Goal: Information Seeking & Learning: Learn about a topic

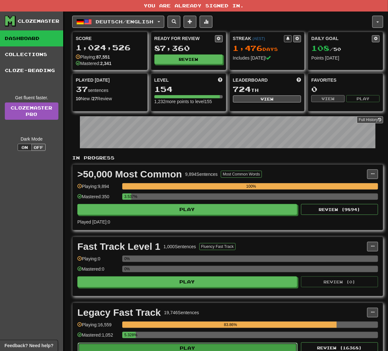
click at [251, 349] on button "Play" at bounding box center [188, 348] width 220 height 11
select select "**"
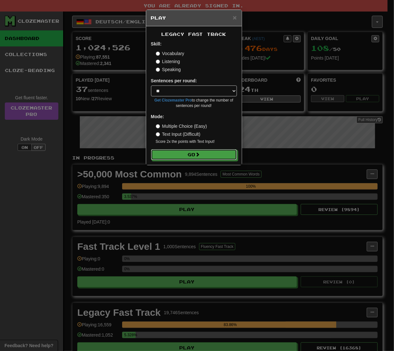
drag, startPoint x: 232, startPoint y: 159, endPoint x: 8, endPoint y: 103, distance: 230.2
click at [231, 159] on button "Go" at bounding box center [194, 154] width 86 height 11
click at [210, 157] on button "Go" at bounding box center [194, 155] width 86 height 11
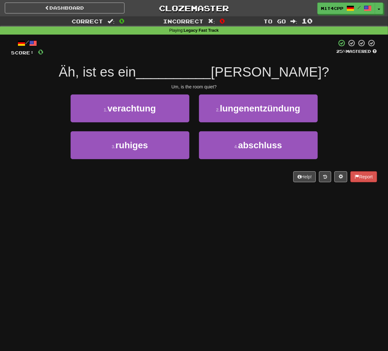
click at [205, 199] on div "Dashboard Clozemaster m1t4cpp / Toggle Dropdown Dashboard Leaderboard Activity …" at bounding box center [194, 175] width 388 height 351
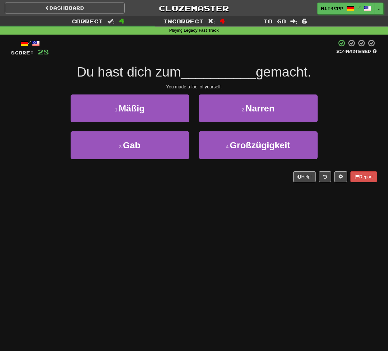
click at [157, 264] on div "Dashboard Clozemaster m1t4cpp / Toggle Dropdown Dashboard Leaderboard Activity …" at bounding box center [194, 175] width 388 height 351
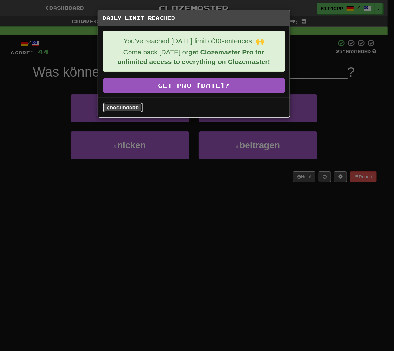
click at [123, 110] on link "Dashboard" at bounding box center [123, 108] width 40 height 10
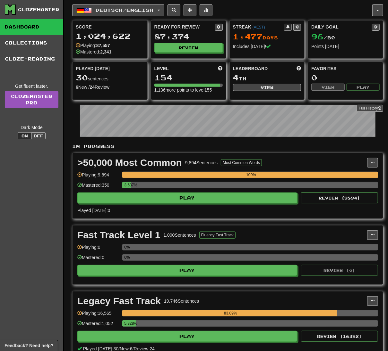
click at [105, 15] on button "Deutsch / English" at bounding box center [118, 10] width 92 height 12
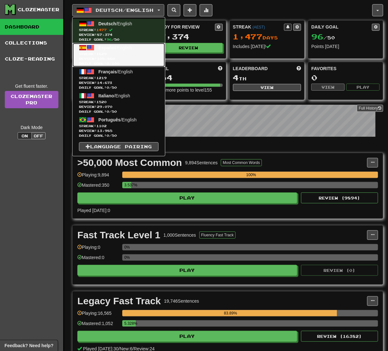
drag, startPoint x: 108, startPoint y: 55, endPoint x: 110, endPoint y: 58, distance: 3.5
click at [106, 55] on span "1629" at bounding box center [101, 54] width 10 height 4
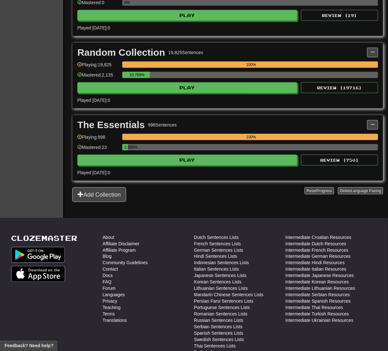
scroll to position [342, 0]
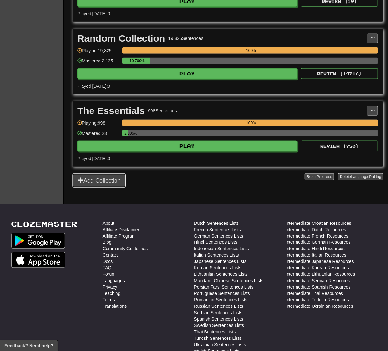
click at [88, 183] on button "Add Collection" at bounding box center [99, 180] width 54 height 15
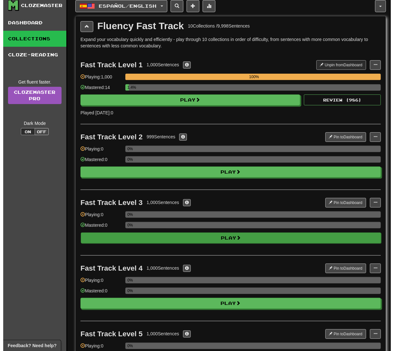
scroll to position [0, 0]
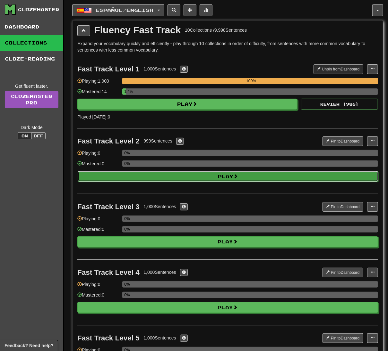
click at [190, 178] on button "Play" at bounding box center [228, 176] width 300 height 11
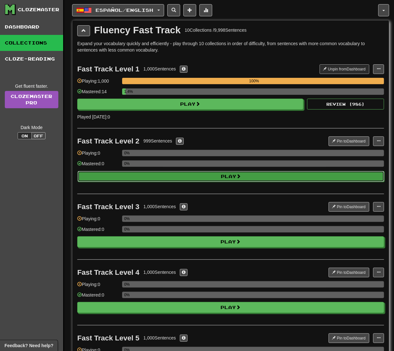
select select "**"
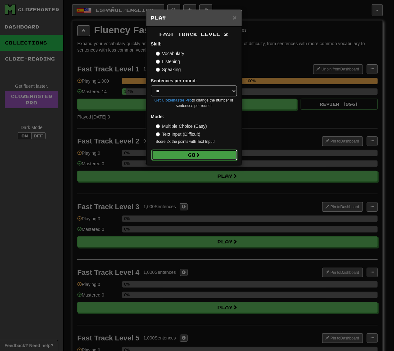
click at [196, 151] on button "Go" at bounding box center [194, 155] width 86 height 11
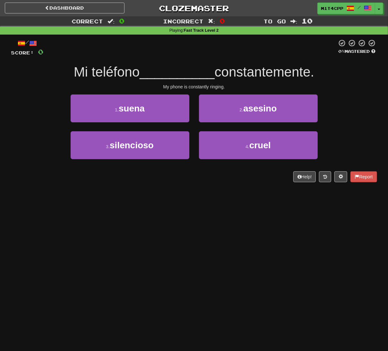
click at [179, 193] on div "Dashboard Clozemaster m1t4cpp / Toggle Dropdown Dashboard Leaderboard Activity …" at bounding box center [194, 175] width 388 height 351
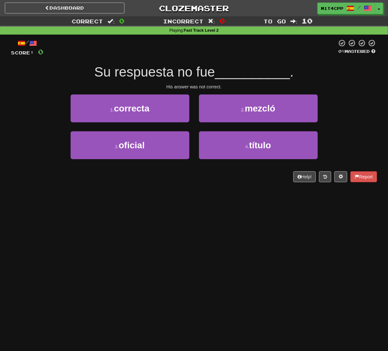
click at [87, 199] on div "Dashboard Clozemaster m1t4cpp / Toggle Dropdown Dashboard Leaderboard Activity …" at bounding box center [194, 175] width 388 height 351
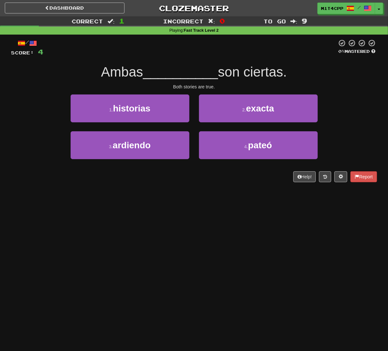
click at [123, 189] on div "/ Score: 4 0 % Mastered Ambas __________ son ciertas. Both stories are true. 1 …" at bounding box center [194, 113] width 366 height 157
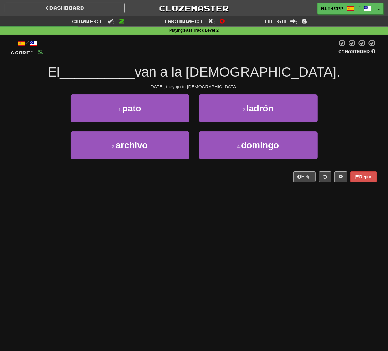
click at [103, 191] on div "/ Score: 8 0 % Mastered El __________ van a la iglesia. On Sunday, they go to c…" at bounding box center [194, 113] width 366 height 157
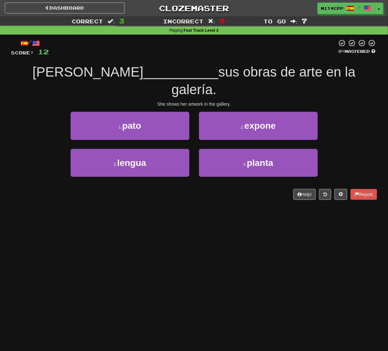
click at [84, 193] on div "Dashboard Clozemaster m1t4cpp / Toggle Dropdown Dashboard Leaderboard Activity …" at bounding box center [194, 175] width 388 height 351
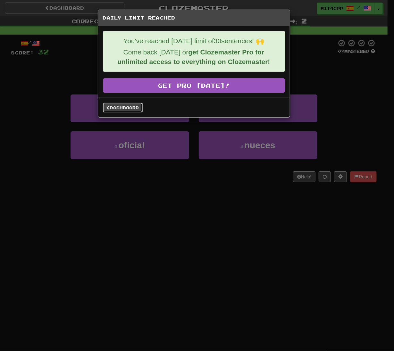
click at [135, 109] on link "Dashboard" at bounding box center [123, 108] width 40 height 10
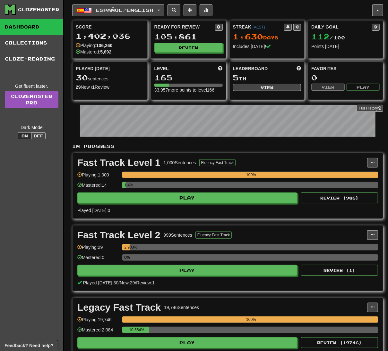
click at [133, 14] on button "Español / English" at bounding box center [118, 10] width 92 height 12
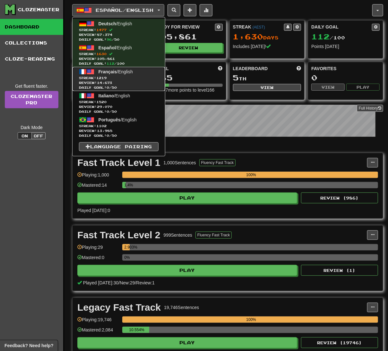
click at [121, 74] on span "Français / English" at bounding box center [115, 71] width 34 height 5
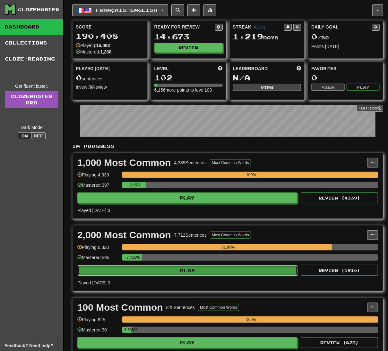
click at [191, 272] on button "Play" at bounding box center [188, 271] width 220 height 11
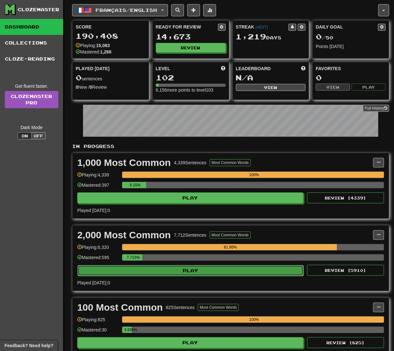
select select "**"
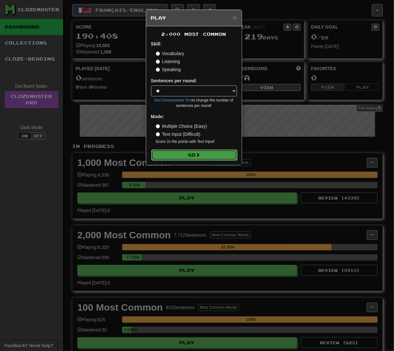
drag, startPoint x: 188, startPoint y: 155, endPoint x: 177, endPoint y: 156, distance: 10.6
click at [177, 156] on button "Go" at bounding box center [194, 155] width 86 height 11
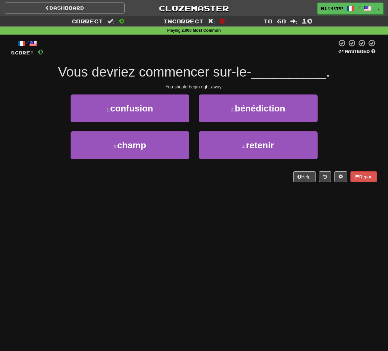
click at [107, 236] on div "Dashboard Clozemaster m1t4cpp / Toggle Dropdown Dashboard Leaderboard Activity …" at bounding box center [194, 175] width 388 height 351
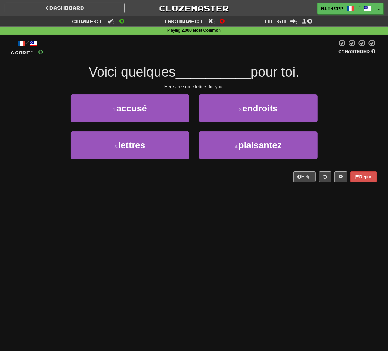
click at [156, 228] on div "Dashboard Clozemaster m1t4cpp / Toggle Dropdown Dashboard Leaderboard Activity …" at bounding box center [194, 175] width 388 height 351
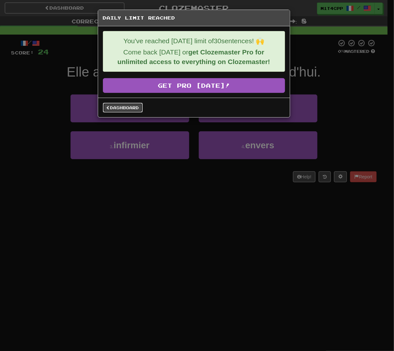
click at [113, 112] on link "Dashboard" at bounding box center [123, 108] width 40 height 10
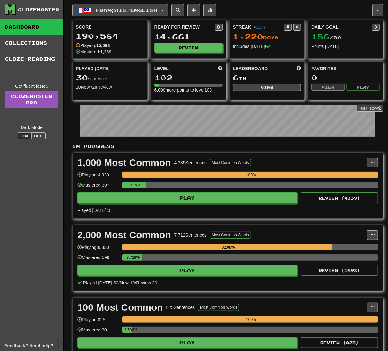
drag, startPoint x: 143, startPoint y: 8, endPoint x: 141, endPoint y: 13, distance: 4.8
click at [143, 8] on span "Français / English" at bounding box center [127, 9] width 62 height 5
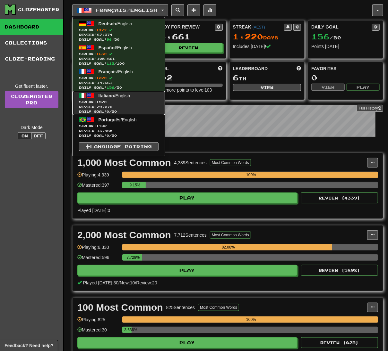
click at [133, 93] on link "Italiano / English Streak: 1520 Review: 29,070 Daily Goal: 0 / 50" at bounding box center [118, 103] width 92 height 24
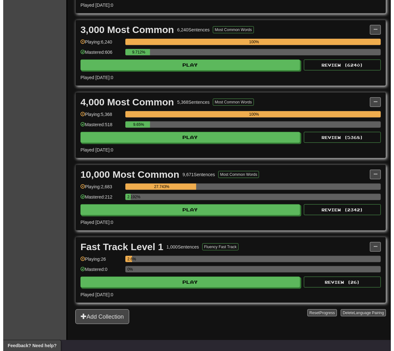
scroll to position [214, 0]
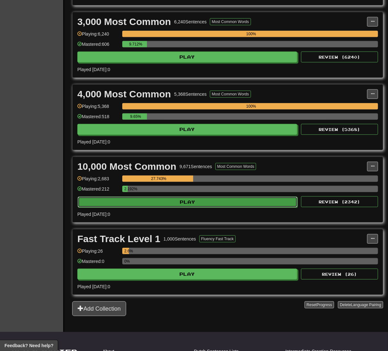
click at [229, 205] on button "Play" at bounding box center [188, 202] width 220 height 11
select select "**"
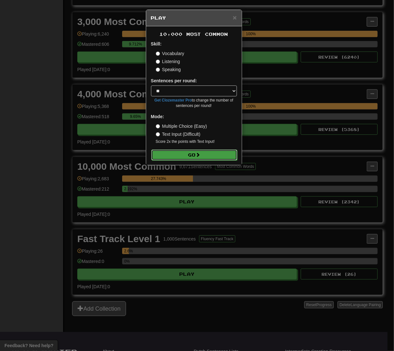
click at [203, 153] on button "Go" at bounding box center [194, 155] width 86 height 11
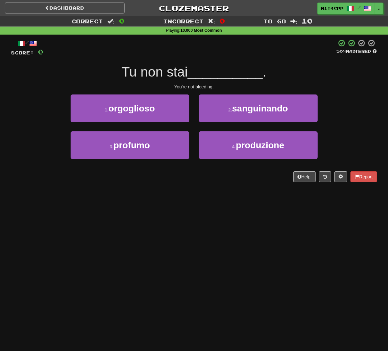
click at [139, 262] on div "Dashboard Clozemaster m1t4cpp / Toggle Dropdown Dashboard Leaderboard Activity …" at bounding box center [194, 175] width 388 height 351
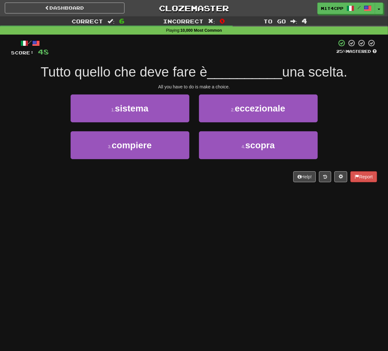
click at [87, 217] on div "Dashboard Clozemaster m1t4cpp / Toggle Dropdown Dashboard Leaderboard Activity …" at bounding box center [194, 175] width 388 height 351
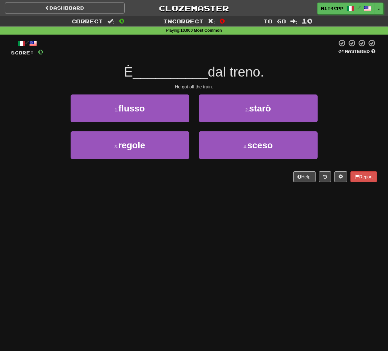
click at [87, 220] on div "Dashboard Clozemaster m1t4cpp / Toggle Dropdown Dashboard Leaderboard Activity …" at bounding box center [194, 175] width 388 height 351
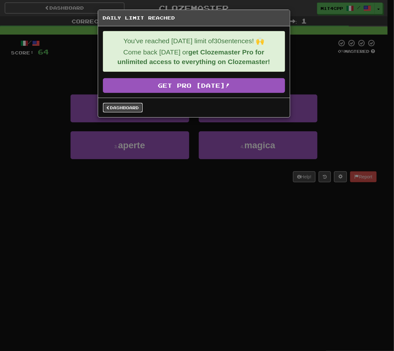
click at [121, 111] on link "Dashboard" at bounding box center [123, 108] width 40 height 10
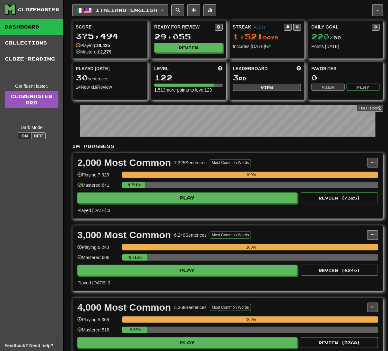
click at [135, 13] on button "Italiano / English" at bounding box center [120, 10] width 96 height 12
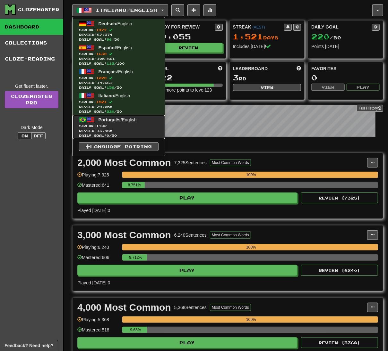
click at [117, 124] on span "Streak: 1102" at bounding box center [119, 126] width 80 height 5
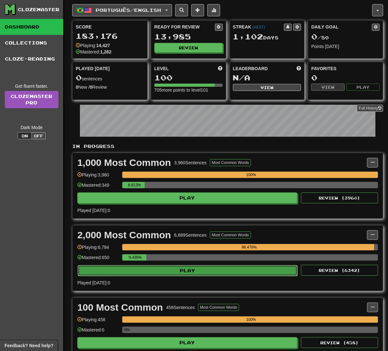
click at [247, 269] on button "Play" at bounding box center [188, 271] width 220 height 11
select select "**"
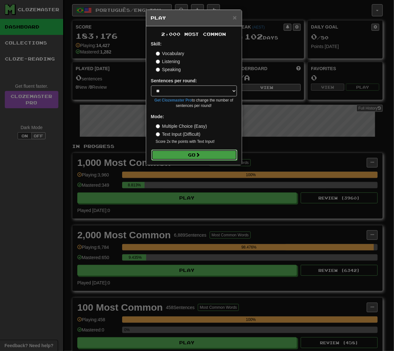
click at [215, 151] on button "Go" at bounding box center [194, 155] width 86 height 11
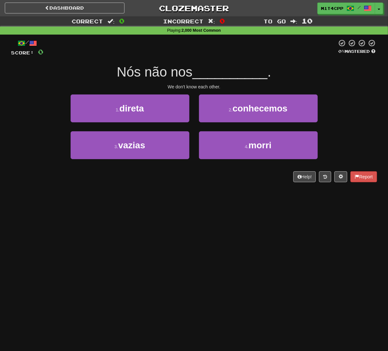
click at [205, 249] on div "Dashboard Clozemaster m1t4cpp / Toggle Dropdown Dashboard Leaderboard Activity …" at bounding box center [194, 175] width 388 height 351
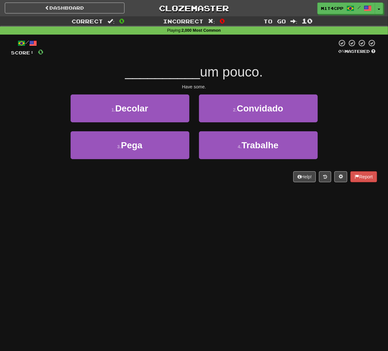
click at [147, 190] on div "/ Score: 0 0 % Mastered __________ um pouco. Have some. 1 . Decolar 2 . Convida…" at bounding box center [194, 113] width 366 height 157
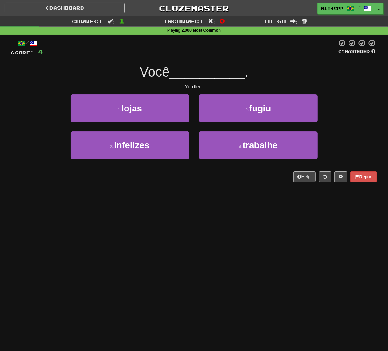
click at [140, 212] on div "Dashboard Clozemaster m1t4cpp / Toggle Dropdown Dashboard Leaderboard Activity …" at bounding box center [194, 175] width 388 height 351
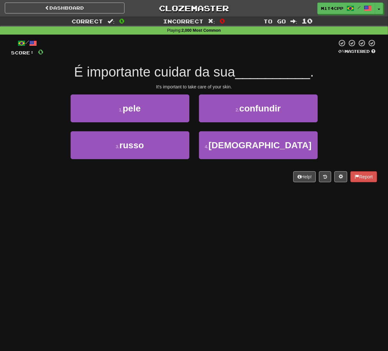
click at [123, 185] on div "/ Score: 0 0 % Mastered É importante cuidar da sua __________ . It's important …" at bounding box center [194, 113] width 366 height 157
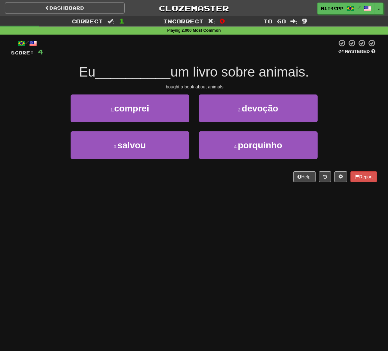
click at [170, 228] on div "Dashboard Clozemaster m1t4cpp / Toggle Dropdown Dashboard Leaderboard Activity …" at bounding box center [194, 175] width 388 height 351
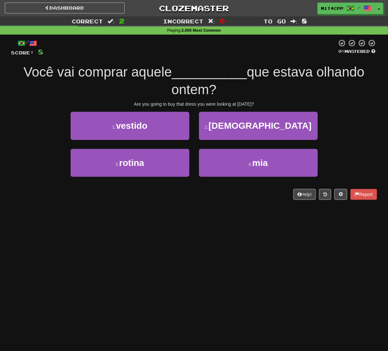
click at [148, 279] on div "Dashboard Clozemaster m1t4cpp / Toggle Dropdown Dashboard Leaderboard Activity …" at bounding box center [194, 175] width 388 height 351
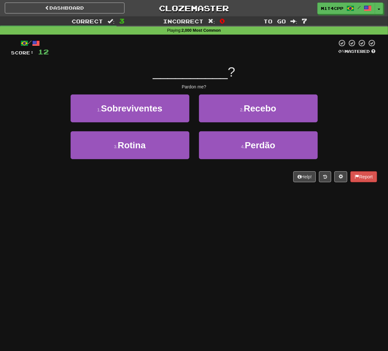
click at [156, 226] on div "Dashboard Clozemaster m1t4cpp / Toggle Dropdown Dashboard Leaderboard Activity …" at bounding box center [194, 175] width 388 height 351
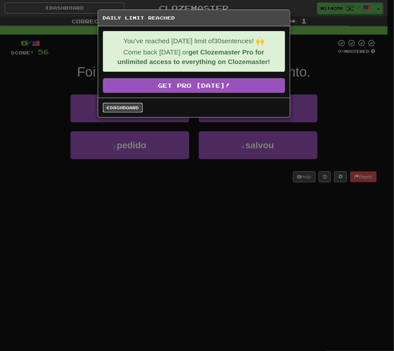
click at [129, 113] on link "Dashboard" at bounding box center [123, 108] width 40 height 10
